Goal: Entertainment & Leisure: Consume media (video, audio)

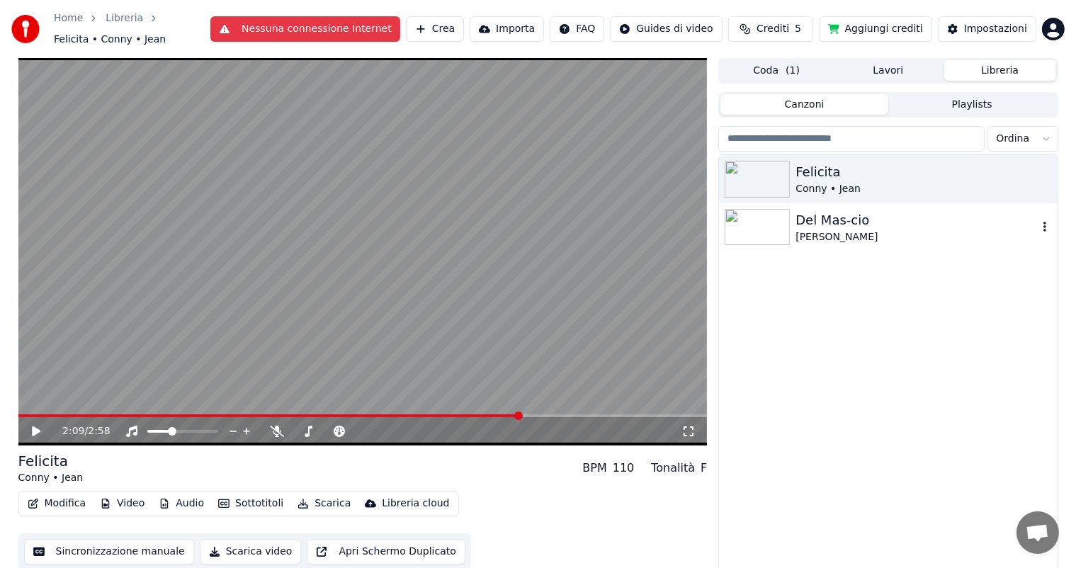
drag, startPoint x: 859, startPoint y: 215, endPoint x: 669, endPoint y: 249, distance: 192.8
click at [859, 215] on div "Del Mas-cio" at bounding box center [917, 220] width 242 height 20
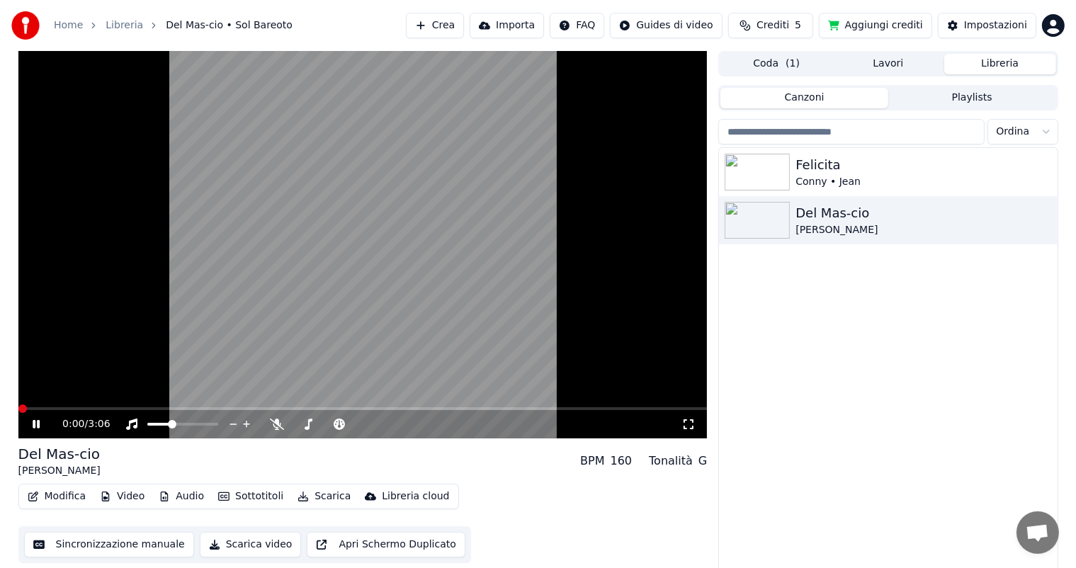
click at [27, 432] on div "0:00 / 3:06" at bounding box center [363, 424] width 690 height 28
click at [32, 427] on icon at bounding box center [46, 424] width 33 height 11
click at [271, 422] on icon at bounding box center [277, 424] width 14 height 11
click at [18, 424] on div "0:01 / 3:06" at bounding box center [363, 424] width 690 height 28
click at [36, 426] on icon at bounding box center [36, 425] width 9 height 10
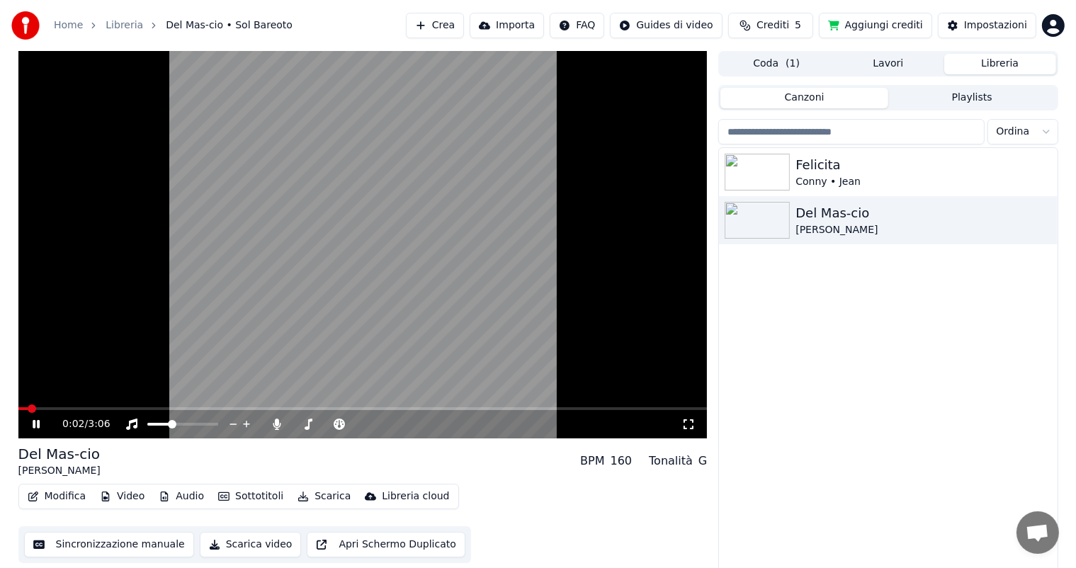
click at [691, 423] on icon at bounding box center [689, 424] width 14 height 11
click at [683, 431] on div "0:09 / 3:06" at bounding box center [363, 424] width 678 height 14
click at [690, 428] on icon at bounding box center [689, 424] width 14 height 11
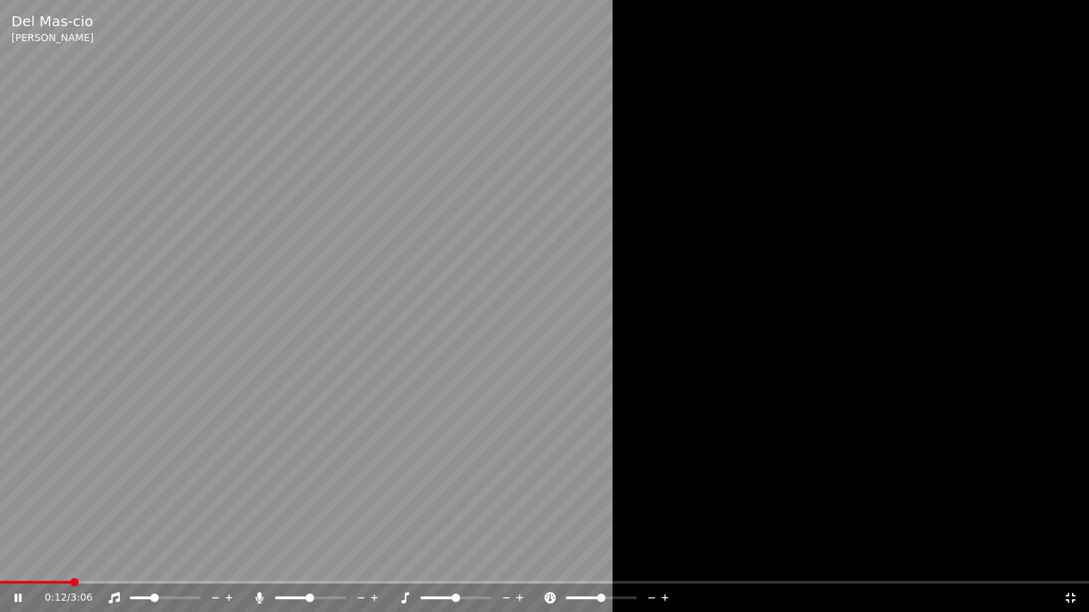
click at [309, 568] on span at bounding box center [292, 598] width 35 height 3
click at [295, 568] on span at bounding box center [292, 598] width 35 height 3
click at [263, 568] on icon at bounding box center [259, 597] width 14 height 11
click at [256, 568] on icon at bounding box center [259, 597] width 14 height 11
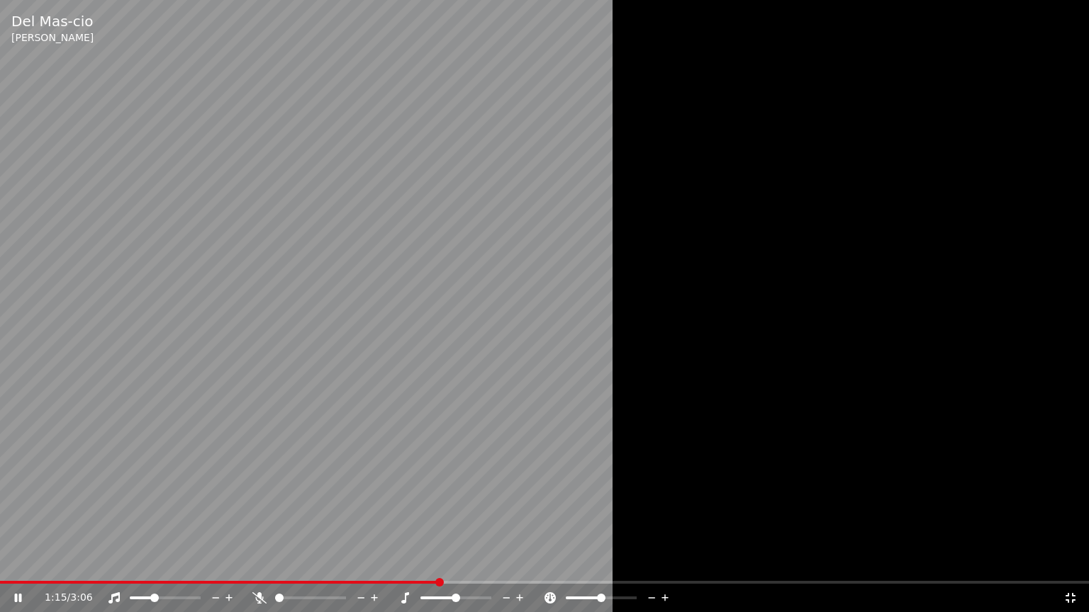
click at [262, 568] on icon at bounding box center [259, 597] width 14 height 11
click at [297, 568] on span at bounding box center [286, 598] width 22 height 3
click at [259, 568] on icon at bounding box center [260, 597] width 8 height 11
click at [259, 568] on icon at bounding box center [259, 597] width 14 height 11
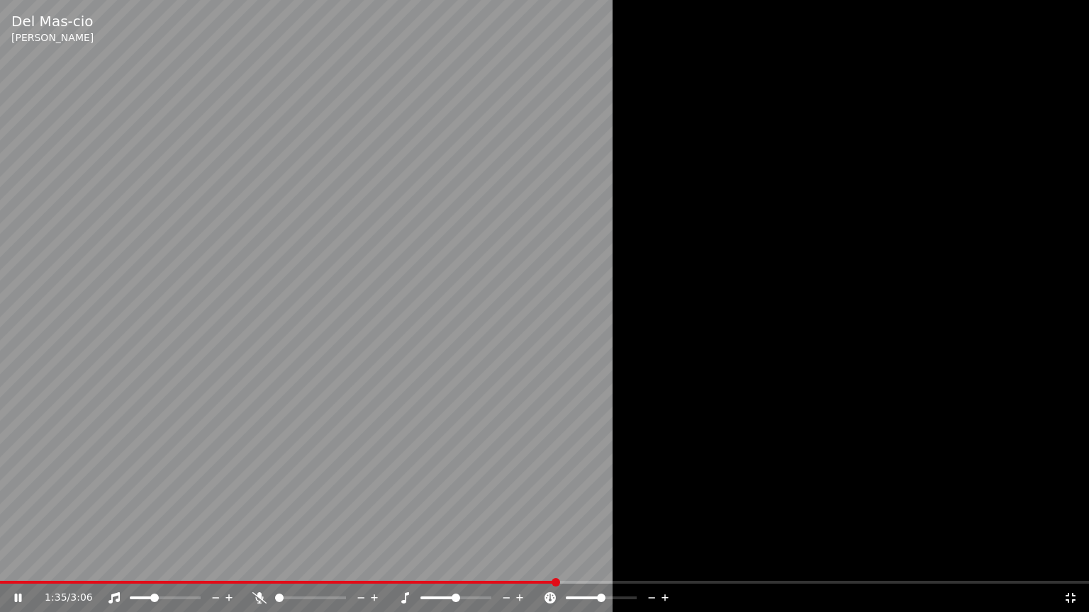
click at [259, 568] on icon at bounding box center [259, 597] width 14 height 11
click at [298, 568] on span at bounding box center [310, 598] width 71 height 3
click at [258, 568] on icon at bounding box center [260, 597] width 8 height 11
click at [259, 568] on icon at bounding box center [259, 597] width 14 height 11
click at [303, 568] on span at bounding box center [289, 598] width 28 height 3
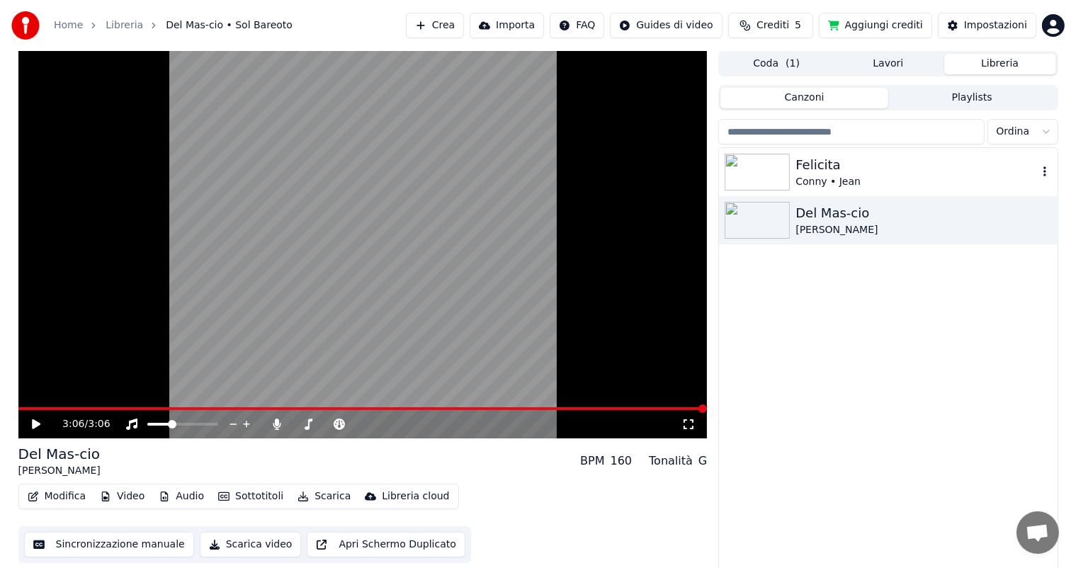
click at [877, 156] on div "Felicita" at bounding box center [917, 165] width 242 height 20
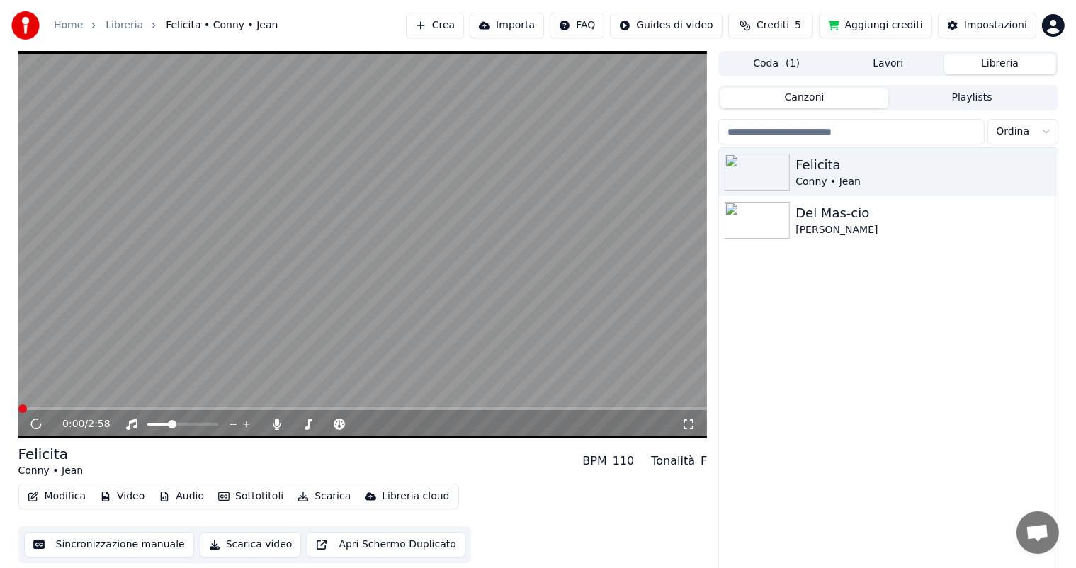
click at [687, 422] on icon at bounding box center [689, 424] width 14 height 11
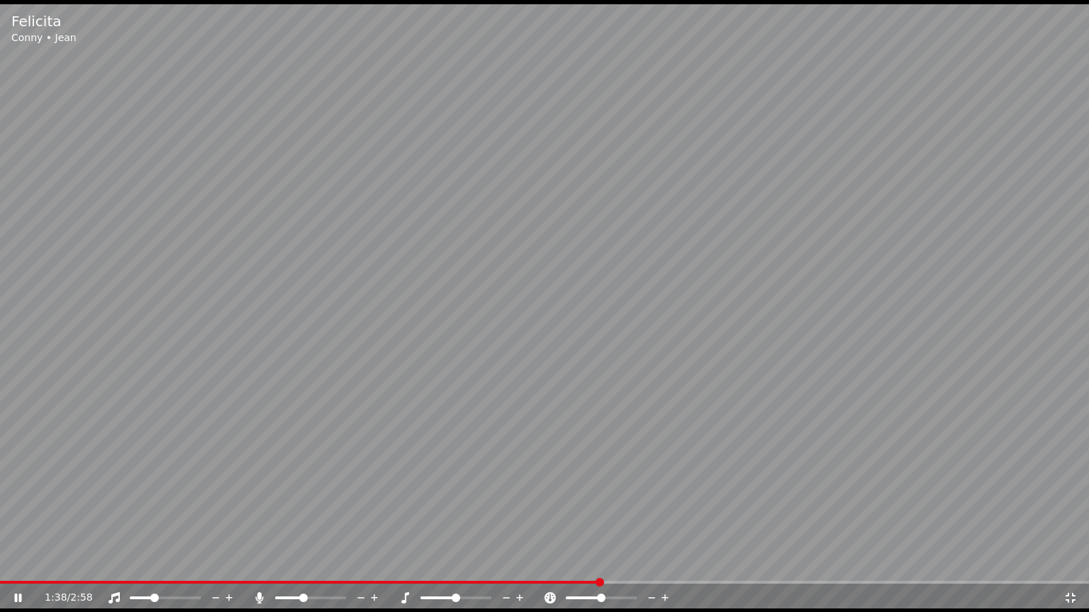
click at [262, 568] on icon at bounding box center [259, 597] width 14 height 11
click at [261, 568] on icon at bounding box center [259, 597] width 14 height 11
click at [261, 568] on icon at bounding box center [260, 597] width 8 height 11
click at [261, 568] on icon at bounding box center [259, 597] width 14 height 11
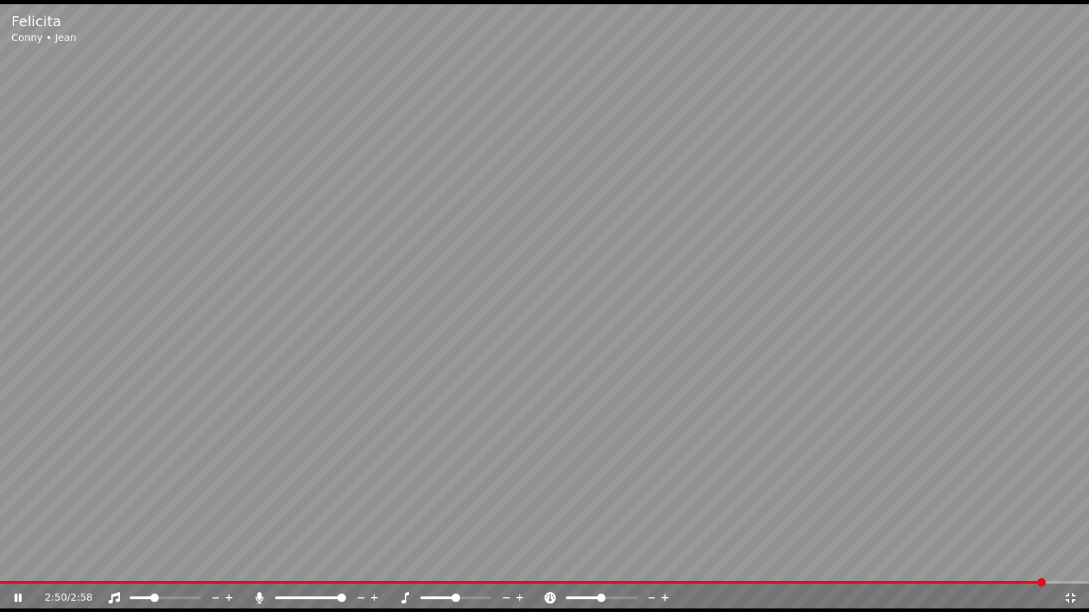
click at [256, 568] on icon at bounding box center [259, 597] width 14 height 11
